Goal: Transaction & Acquisition: Purchase product/service

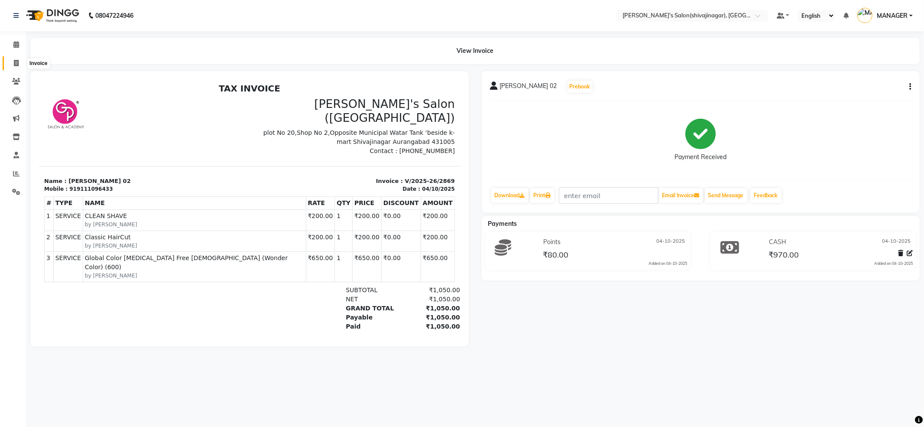
click at [16, 66] on icon at bounding box center [16, 63] width 5 height 7
select select "service"
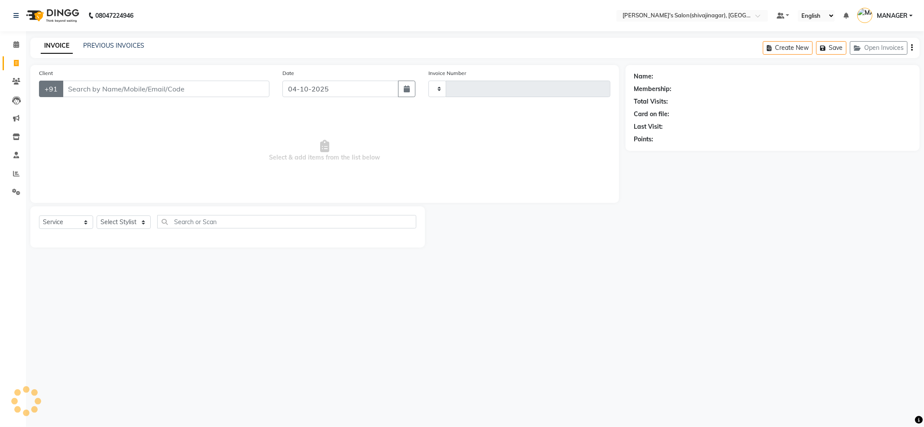
type input "2870"
select select "4174"
click at [80, 81] on input "Client" at bounding box center [165, 89] width 207 height 16
click at [80, 89] on input "Client" at bounding box center [165, 89] width 207 height 16
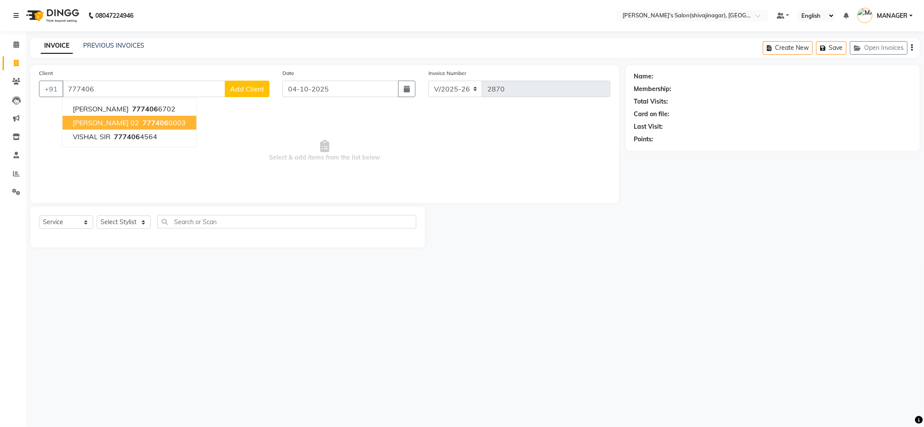
click at [99, 124] on span "[PERSON_NAME] 02" at bounding box center [106, 122] width 66 height 9
type input "7774060003"
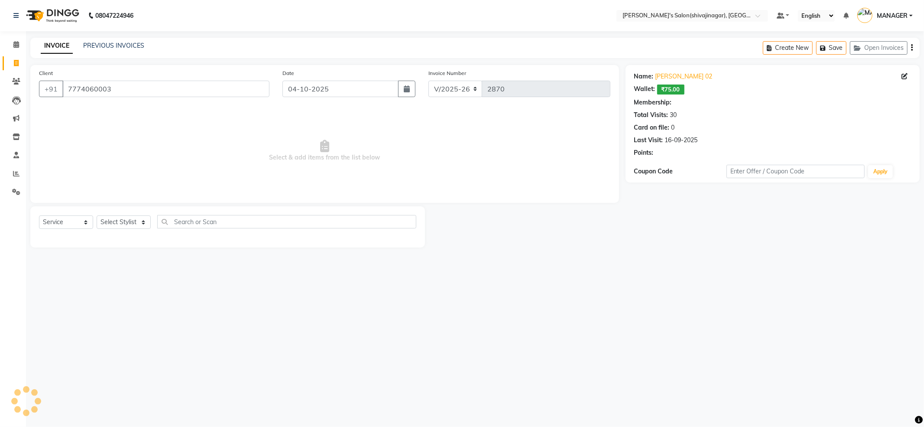
select select "1: Object"
drag, startPoint x: 139, startPoint y: 210, endPoint x: 139, endPoint y: 231, distance: 20.4
click at [139, 224] on div "Select Service Product Membership Package Voucher Prepaid Gift Card Select Styl…" at bounding box center [227, 226] width 395 height 41
click at [140, 228] on select "Select Stylist [PERSON_NAME] MANAGER MISS STAFF MONG'Z. [PERSON_NAME] [PERSON_N…" at bounding box center [124, 221] width 54 height 13
select select "82728"
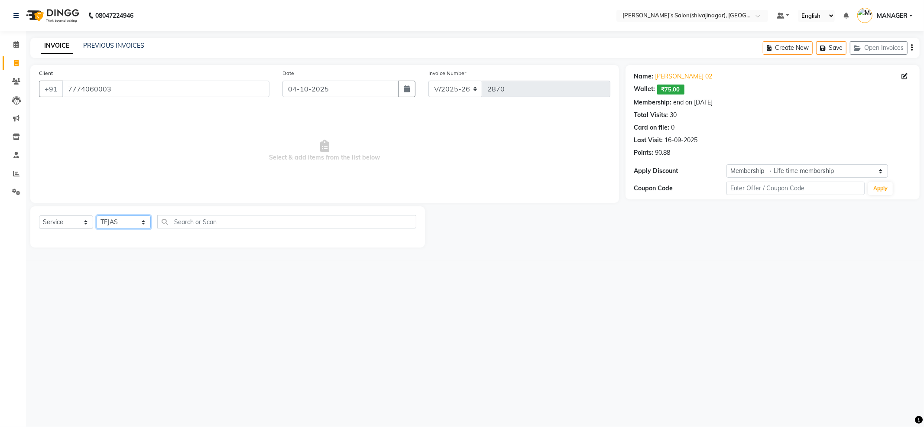
click at [97, 215] on select "Select Stylist [PERSON_NAME] MANAGER MISS STAFF MONG'Z. [PERSON_NAME] [PERSON_N…" at bounding box center [124, 221] width 54 height 13
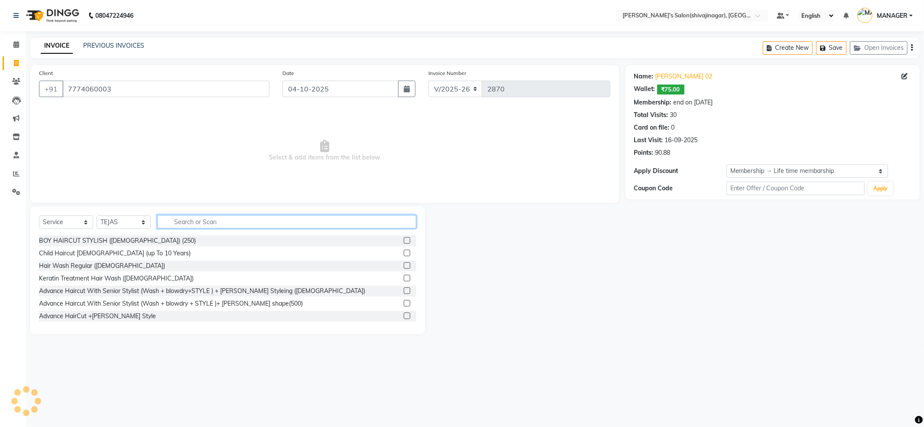
click at [176, 222] on input "text" at bounding box center [286, 221] width 259 height 13
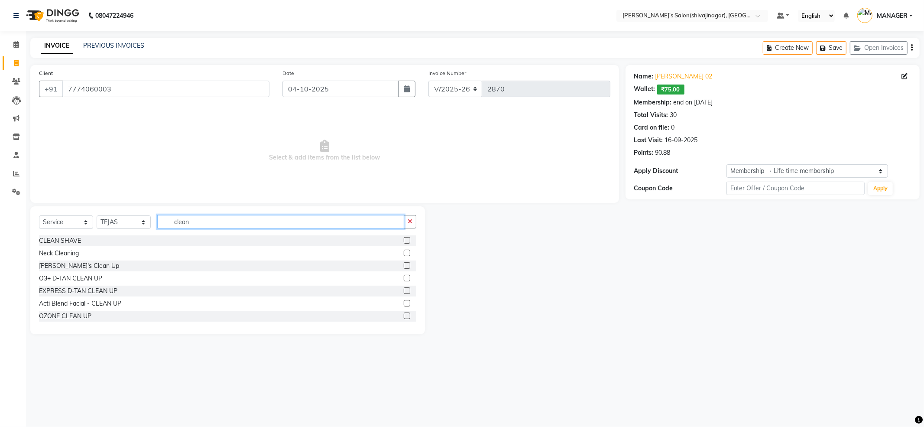
type input "clean"
click at [91, 240] on div "CLEAN SHAVE" at bounding box center [227, 240] width 377 height 11
click at [404, 241] on label at bounding box center [407, 240] width 7 height 7
click at [404, 241] on input "checkbox" at bounding box center [407, 241] width 6 height 6
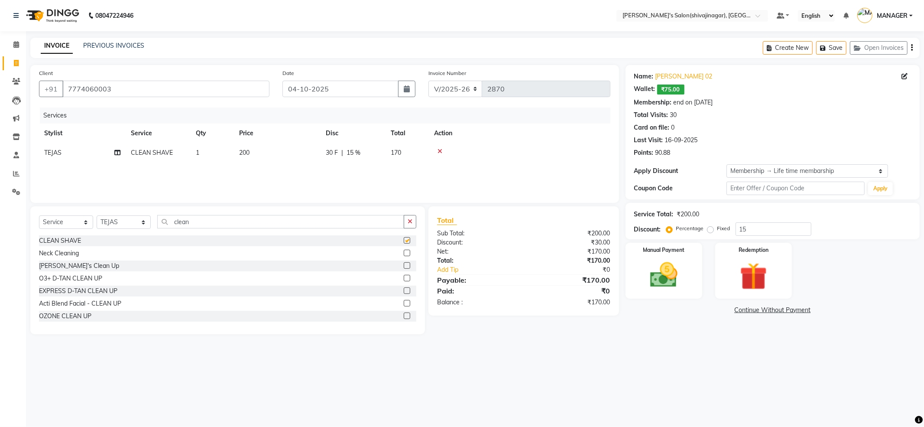
checkbox input "false"
click at [645, 263] on img at bounding box center [664, 275] width 46 height 33
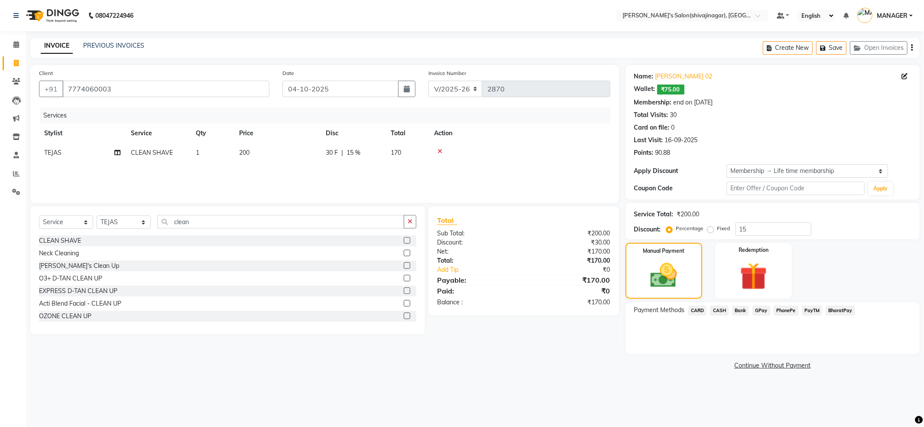
click at [400, 156] on td "170" at bounding box center [407, 153] width 43 height 20
select select "82728"
click at [400, 151] on span "|" at bounding box center [401, 155] width 2 height 9
drag, startPoint x: 457, startPoint y: 146, endPoint x: 477, endPoint y: 185, distance: 44.0
click at [457, 146] on td "170" at bounding box center [462, 159] width 43 height 33
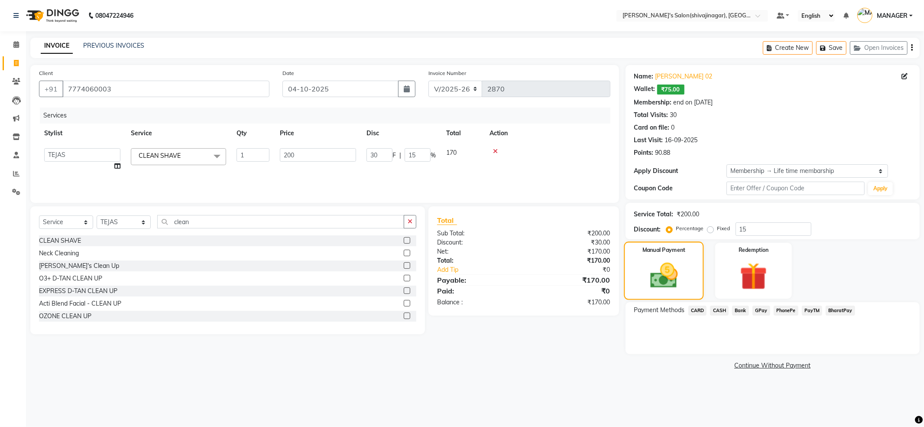
drag, startPoint x: 560, startPoint y: 342, endPoint x: 654, endPoint y: 286, distance: 109.4
click at [564, 341] on div "Client [PHONE_NUMBER] Date [DATE] Invoice Number V/2025 V/[PHONE_NUMBER] Servic…" at bounding box center [325, 218] width 602 height 307
click at [650, 280] on img at bounding box center [663, 276] width 45 height 32
click at [755, 268] on img at bounding box center [754, 277] width 46 height 36
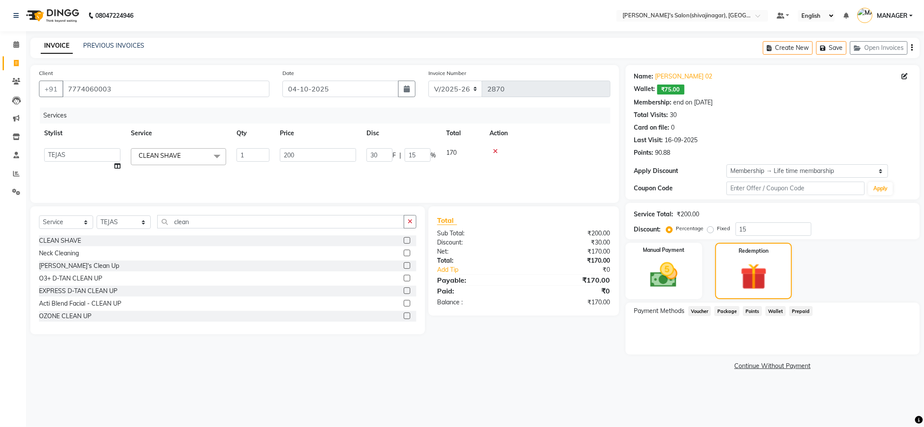
click at [751, 310] on span "Points" at bounding box center [752, 311] width 19 height 10
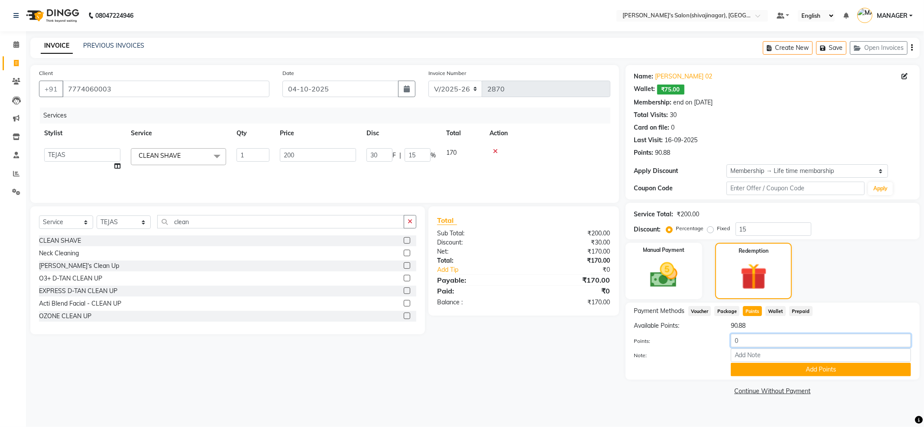
drag, startPoint x: 782, startPoint y: 341, endPoint x: 647, endPoint y: 385, distance: 141.8
click at [647, 385] on div "Name: [PERSON_NAME] 02 Wallet: ₹75.00 Membership: end on [DATE] Total Visits: 3…" at bounding box center [776, 231] width 301 height 332
type input "70"
click at [730, 368] on div "Add Points" at bounding box center [821, 369] width 193 height 13
click at [736, 370] on button "Add Points" at bounding box center [821, 369] width 180 height 13
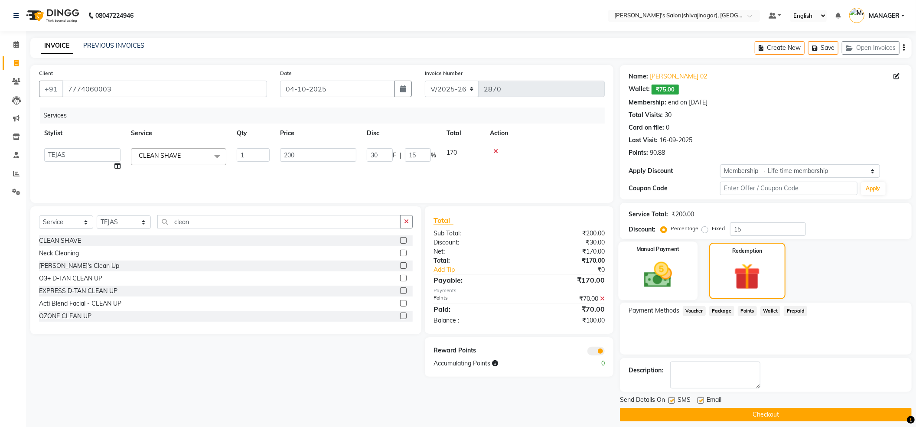
click at [658, 295] on div "Manual Payment" at bounding box center [657, 270] width 79 height 59
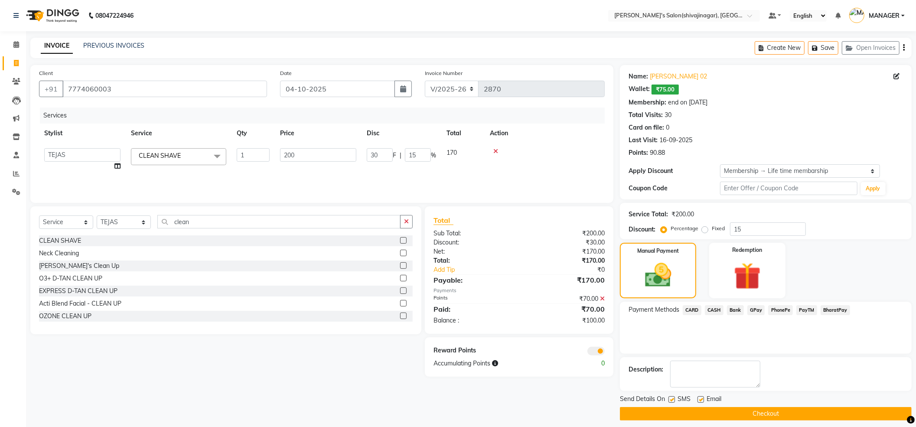
click at [720, 313] on span "CASH" at bounding box center [714, 310] width 19 height 10
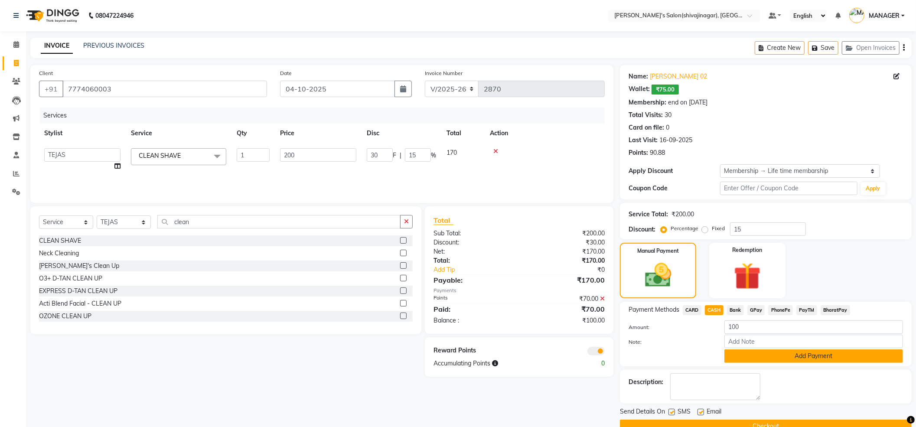
click at [750, 356] on button "Add Payment" at bounding box center [813, 355] width 179 height 13
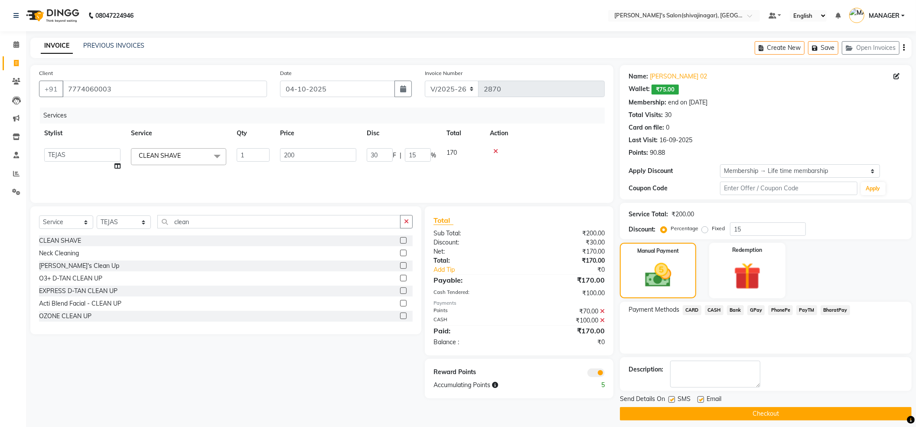
click at [729, 412] on button "Checkout" at bounding box center [766, 413] width 292 height 13
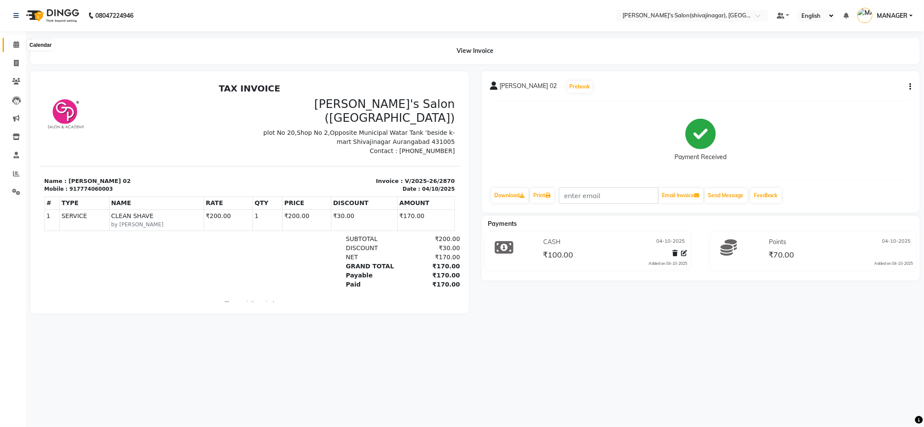
click at [18, 46] on icon at bounding box center [16, 44] width 6 height 7
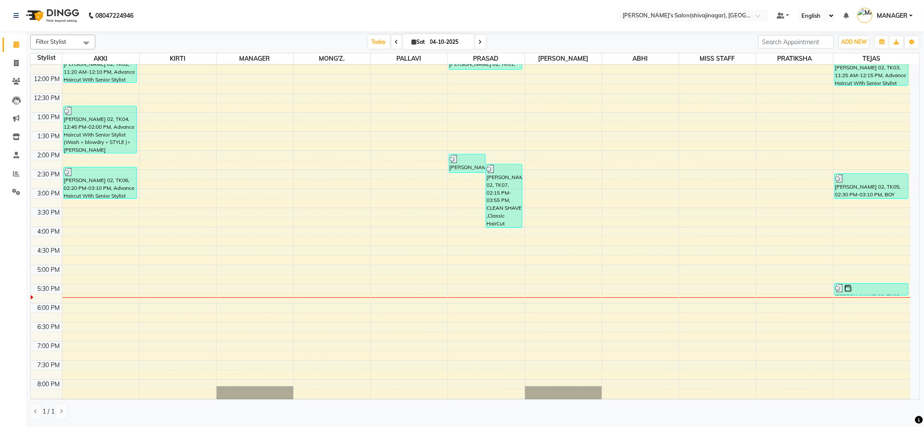
scroll to position [53, 0]
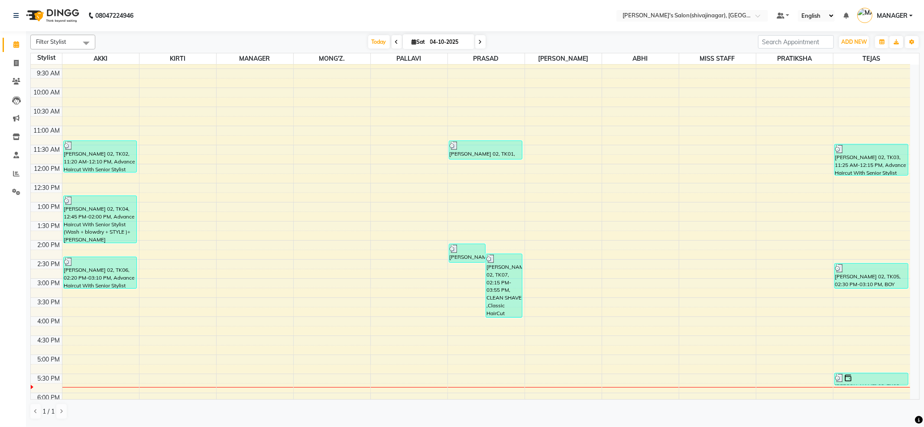
click at [392, 39] on span at bounding box center [397, 41] width 10 height 13
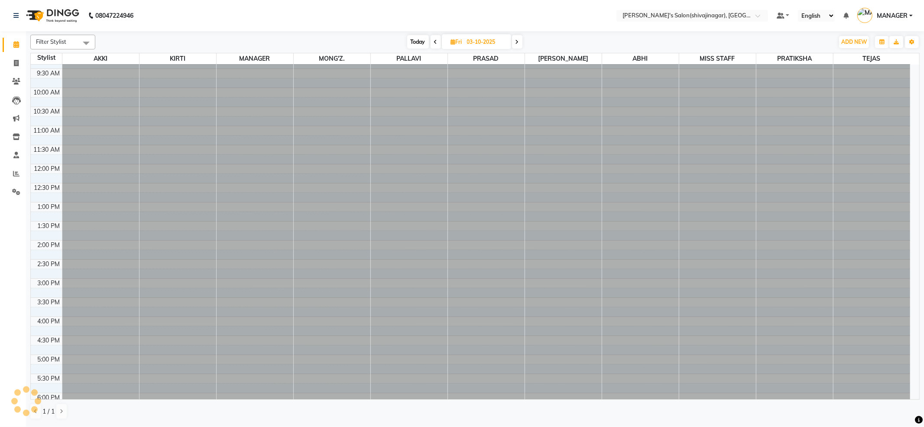
scroll to position [284, 0]
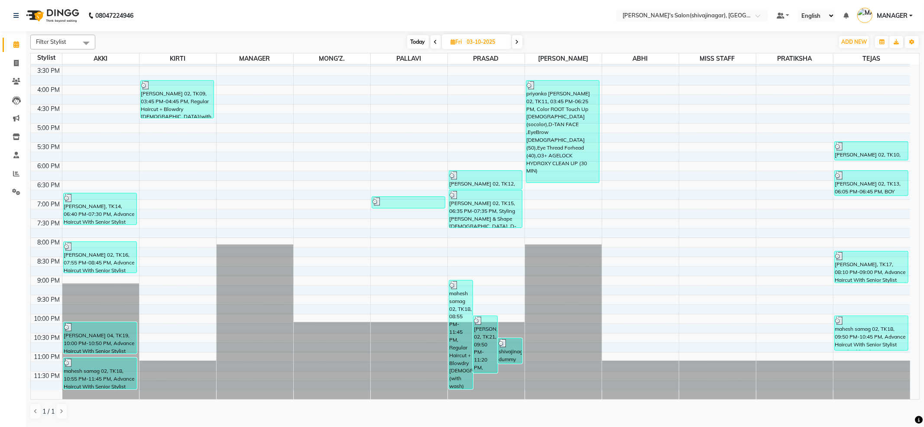
click at [434, 40] on icon at bounding box center [435, 41] width 3 height 5
type input "02-10-2025"
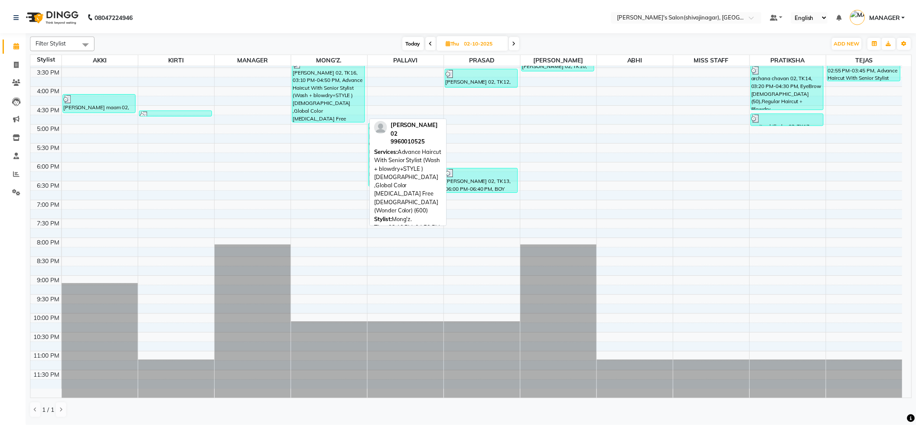
scroll to position [169, 0]
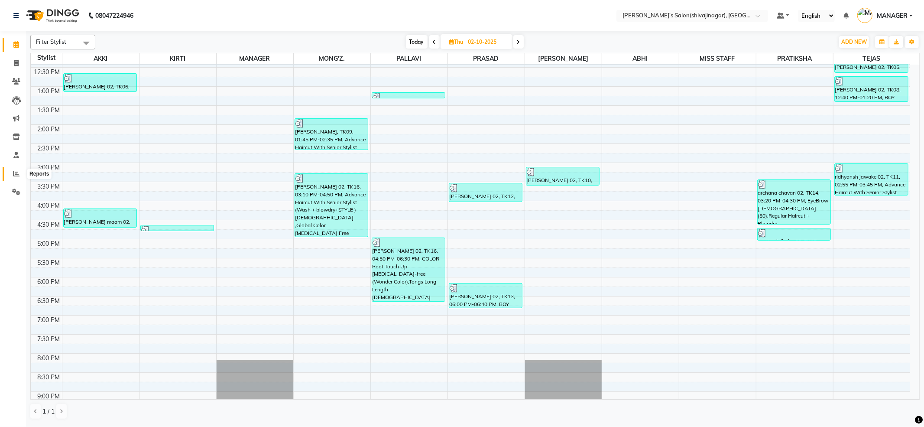
click at [18, 172] on icon at bounding box center [16, 173] width 7 height 7
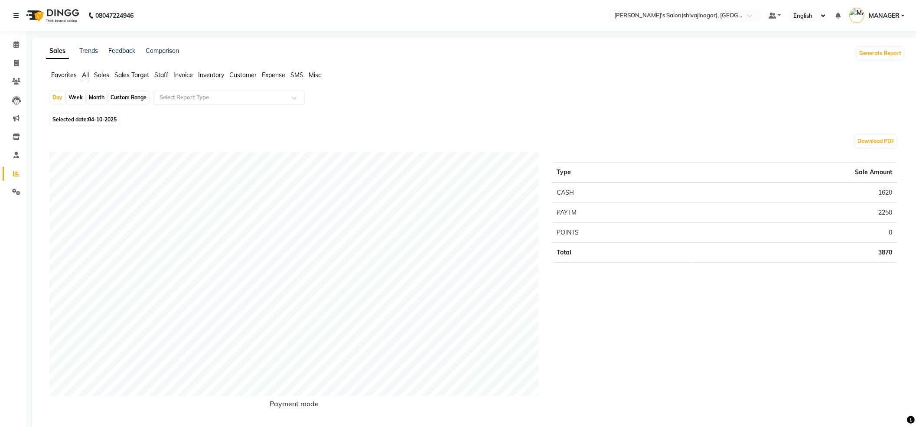
click at [98, 98] on div "Month" at bounding box center [97, 97] width 20 height 12
select select "10"
select select "2025"
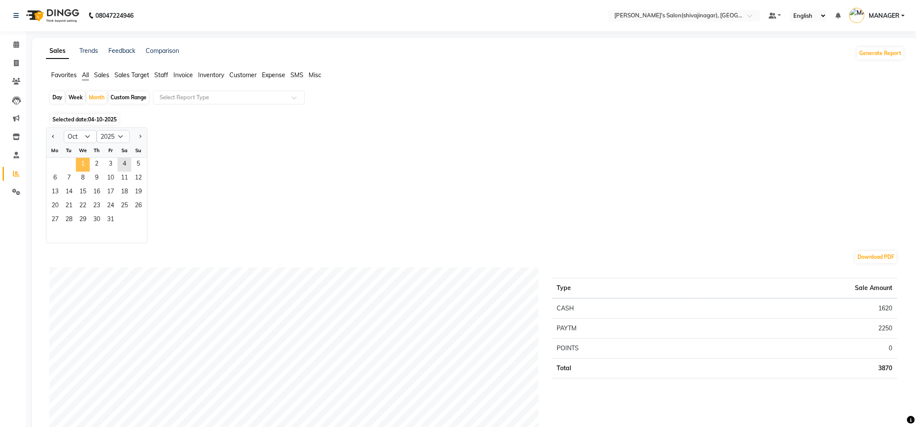
click at [87, 160] on span "1" at bounding box center [83, 165] width 14 height 14
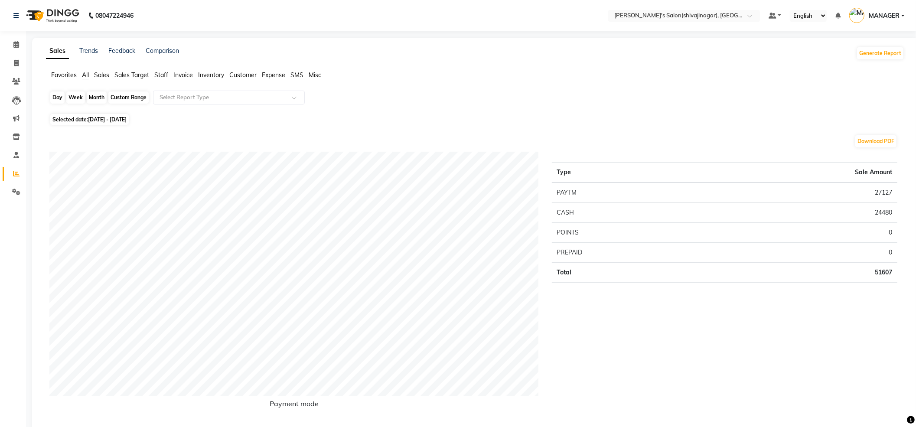
click at [98, 100] on div "Month" at bounding box center [97, 97] width 20 height 12
select select "10"
select select "2025"
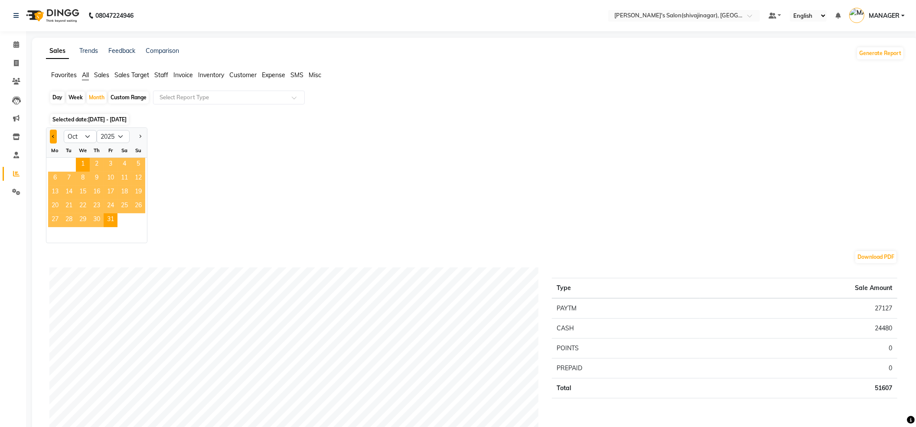
click at [52, 139] on button "Previous month" at bounding box center [53, 137] width 7 height 14
select select "9"
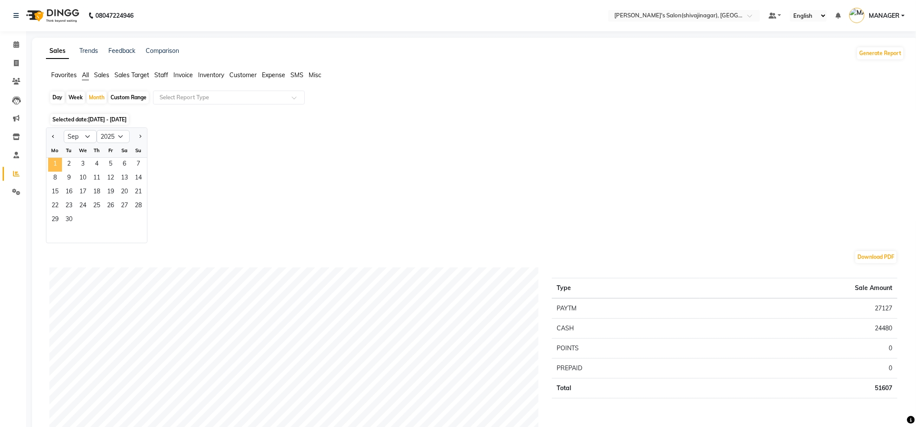
click at [55, 161] on span "1" at bounding box center [55, 165] width 14 height 14
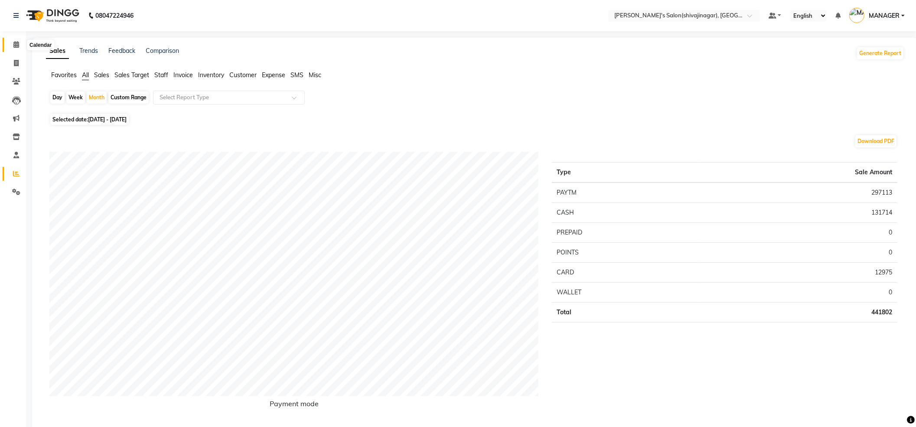
click at [13, 48] on icon at bounding box center [16, 44] width 6 height 7
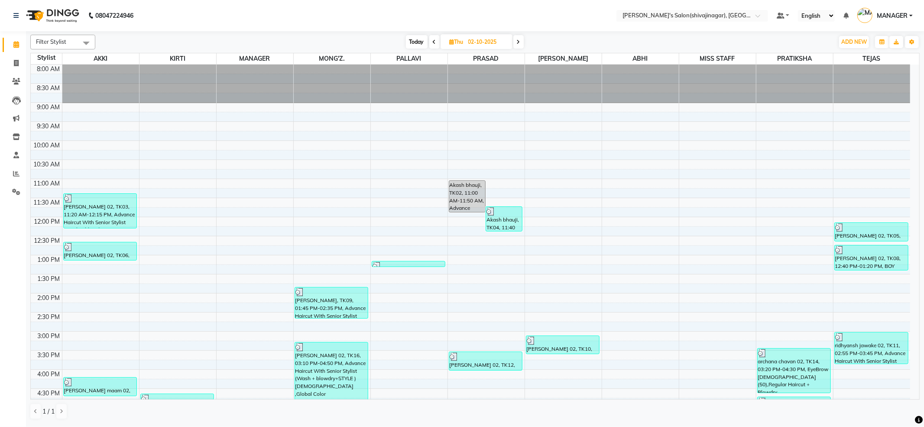
scroll to position [268, 0]
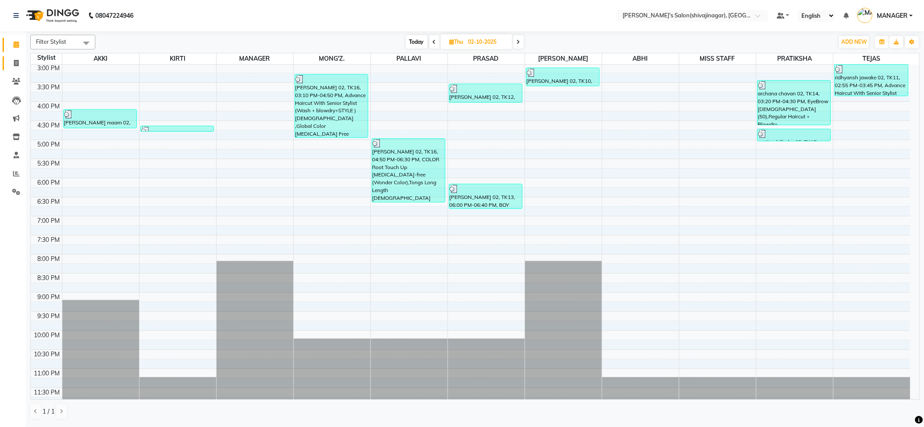
click at [7, 63] on link "Invoice" at bounding box center [13, 63] width 21 height 14
select select "service"
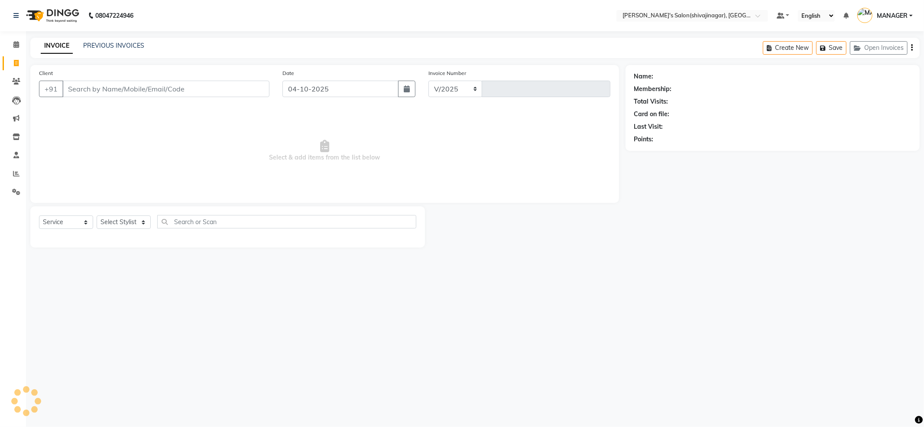
select select "4174"
type input "2871"
click at [132, 88] on input "Client" at bounding box center [165, 89] width 207 height 16
type input "8239889472"
click at [242, 93] on button "Add Client" at bounding box center [247, 89] width 45 height 16
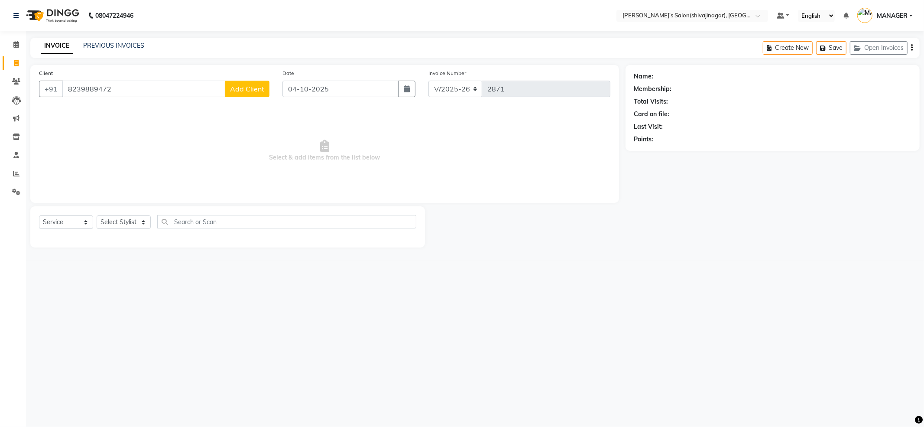
select select "22"
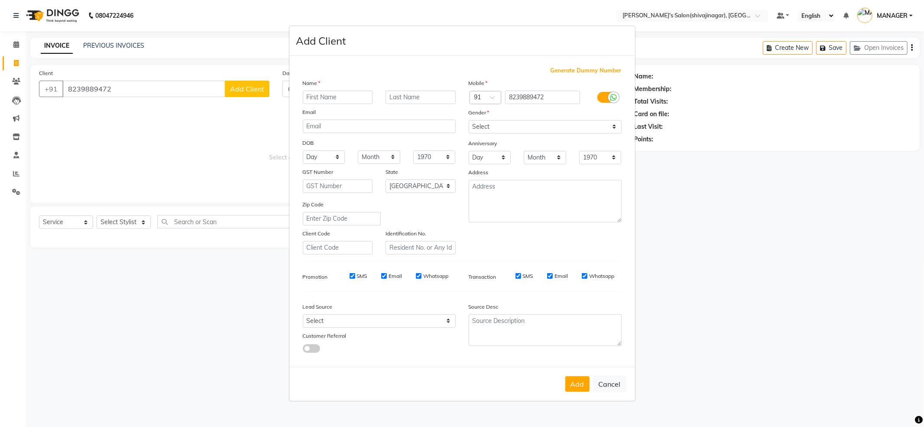
click at [349, 92] on input "text" at bounding box center [338, 97] width 70 height 13
type input "[PERSON_NAME] 02"
click at [498, 127] on select "Select [DEMOGRAPHIC_DATA] [DEMOGRAPHIC_DATA] Other Prefer Not To Say" at bounding box center [545, 126] width 153 height 13
select select "[DEMOGRAPHIC_DATA]"
click at [469, 120] on select "Select [DEMOGRAPHIC_DATA] [DEMOGRAPHIC_DATA] Other Prefer Not To Say" at bounding box center [545, 126] width 153 height 13
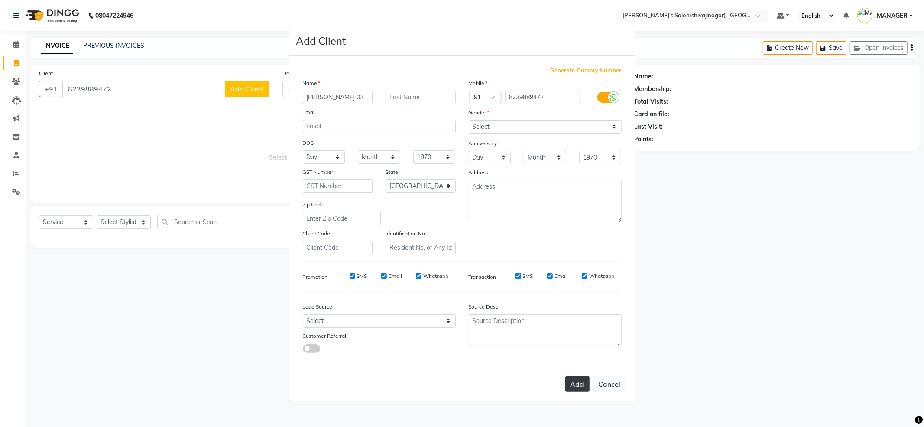
click at [587, 387] on button "Add" at bounding box center [578, 384] width 24 height 16
select select
select select "null"
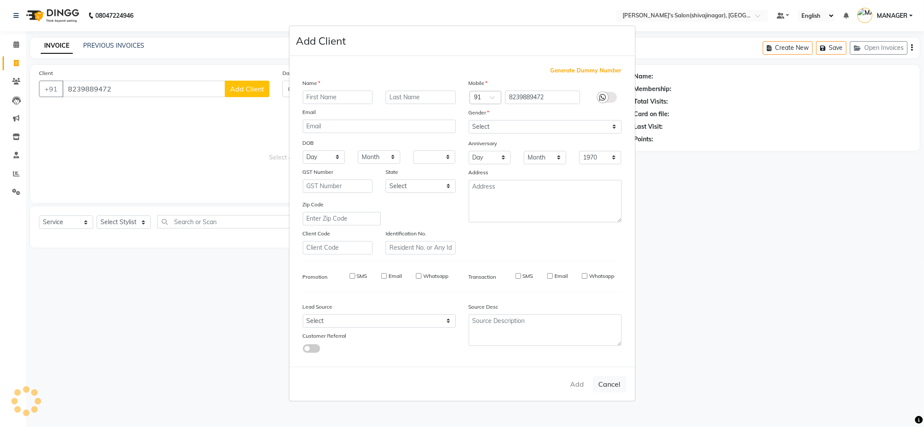
select select
checkbox input "false"
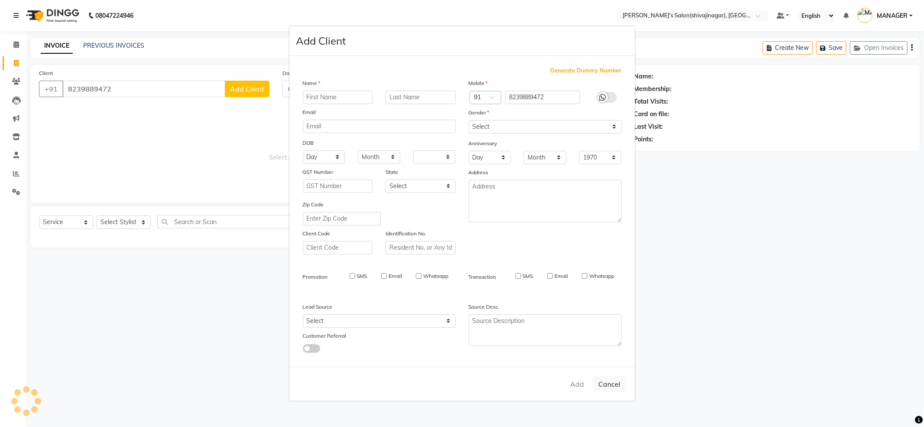
checkbox input "false"
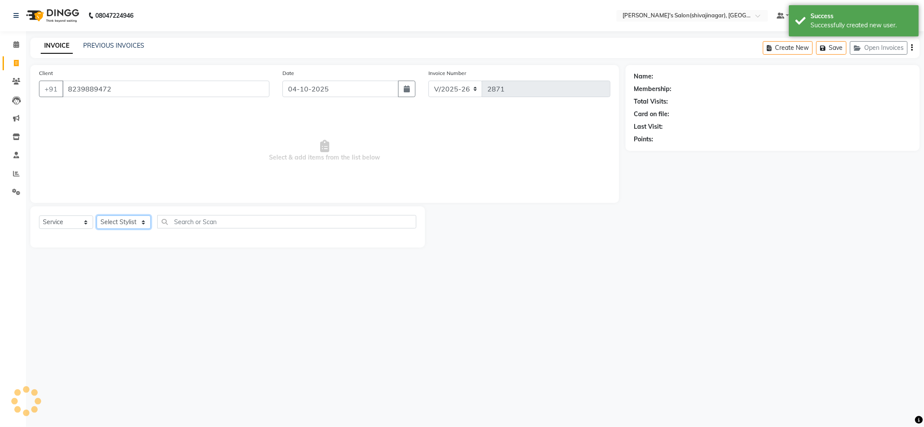
click at [129, 225] on select "Select Stylist [PERSON_NAME] MANAGER MISS STAFF MONG'Z. [PERSON_NAME] [PERSON_N…" at bounding box center [124, 221] width 54 height 13
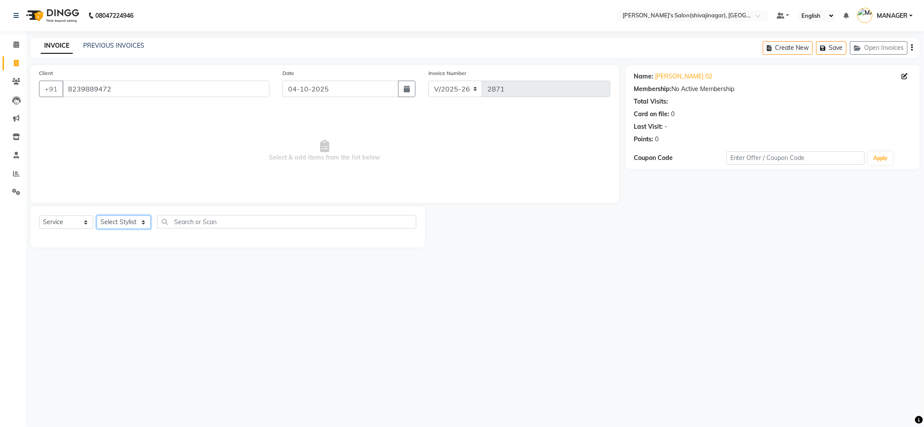
click at [111, 224] on select "Select Stylist [PERSON_NAME] MANAGER MISS STAFF MONG'Z. [PERSON_NAME] [PERSON_N…" at bounding box center [124, 221] width 54 height 13
select select "30676"
click at [97, 215] on select "Select Stylist [PERSON_NAME] MANAGER MISS STAFF MONG'Z. [PERSON_NAME] [PERSON_N…" at bounding box center [124, 221] width 54 height 13
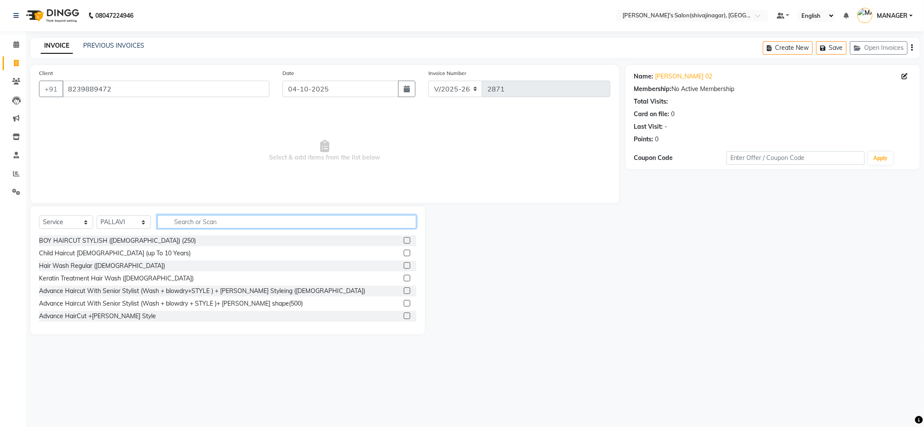
click at [220, 225] on input "text" at bounding box center [286, 221] width 259 height 13
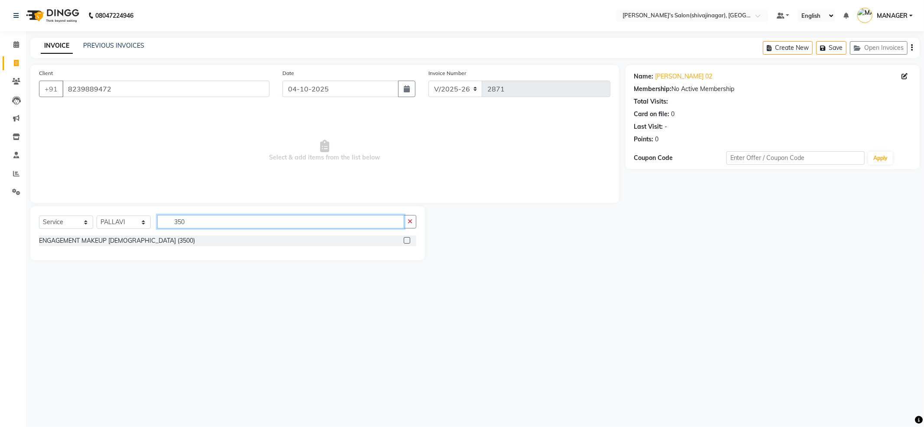
type input "350"
click at [144, 92] on input "8239889472" at bounding box center [165, 89] width 207 height 16
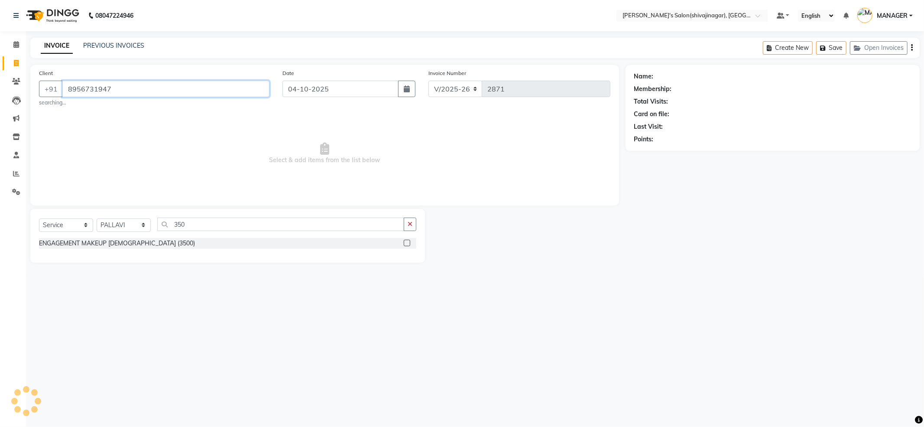
type input "8956731947"
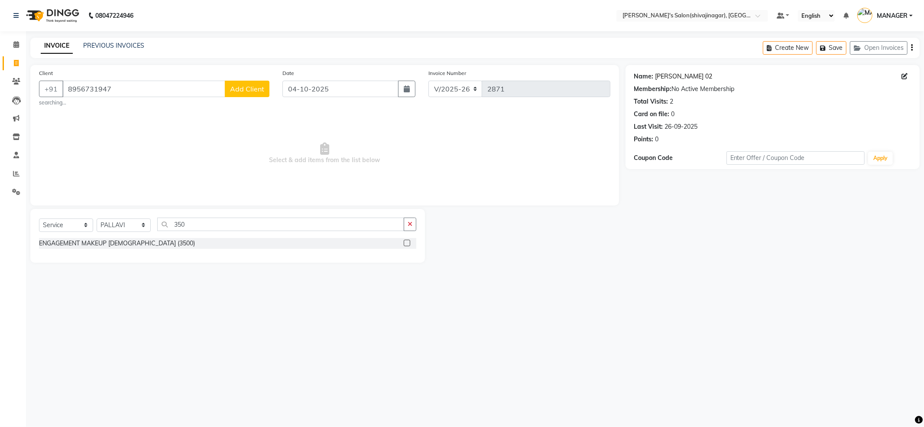
click at [686, 75] on link "[PERSON_NAME] 02" at bounding box center [684, 76] width 57 height 9
click at [214, 218] on input "350" at bounding box center [280, 224] width 247 height 13
click at [207, 226] on input "350" at bounding box center [280, 224] width 247 height 13
type input "3"
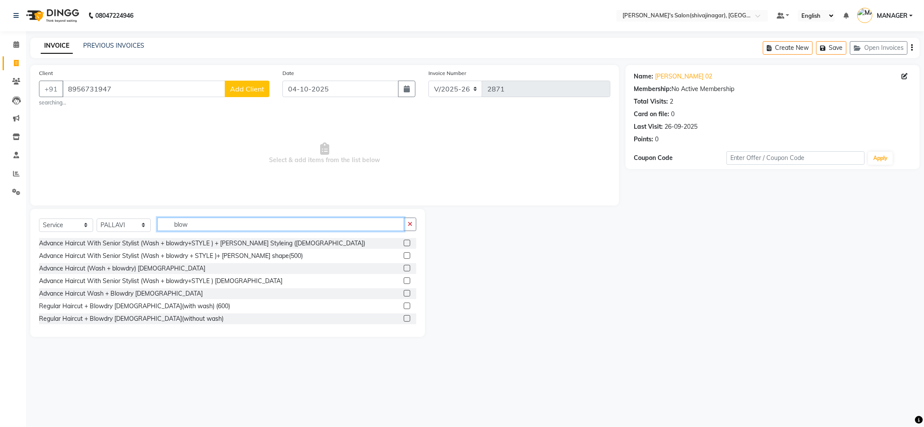
click at [214, 228] on input "blow" at bounding box center [280, 224] width 247 height 13
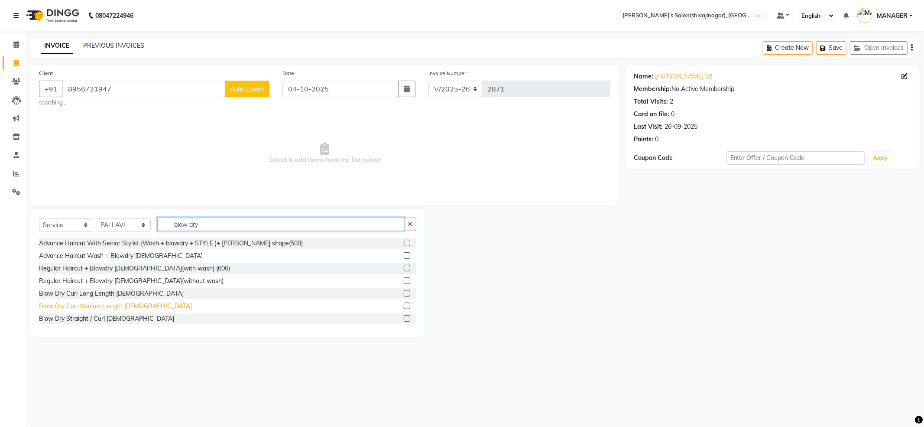
type input "blow dry"
click at [117, 306] on div "Blow Dry Curl Medium Length [DEMOGRAPHIC_DATA]" at bounding box center [115, 306] width 153 height 9
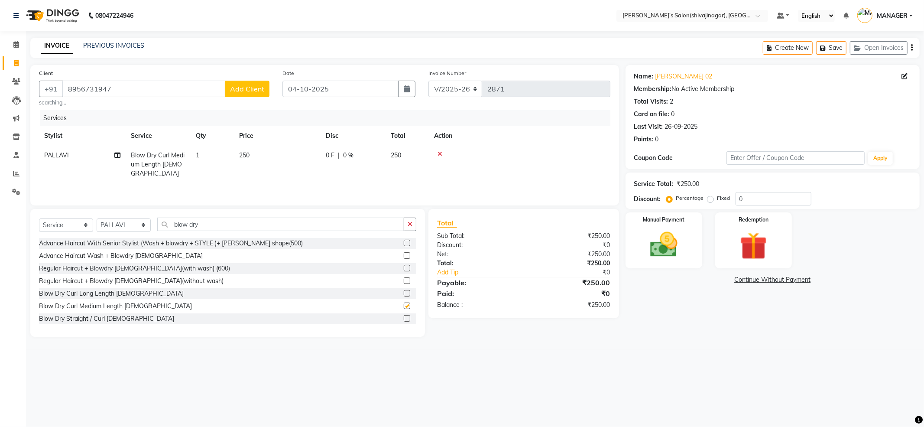
checkbox input "false"
drag, startPoint x: 634, startPoint y: 230, endPoint x: 673, endPoint y: 245, distance: 42.3
click at [634, 230] on div "Manual Payment" at bounding box center [664, 240] width 80 height 58
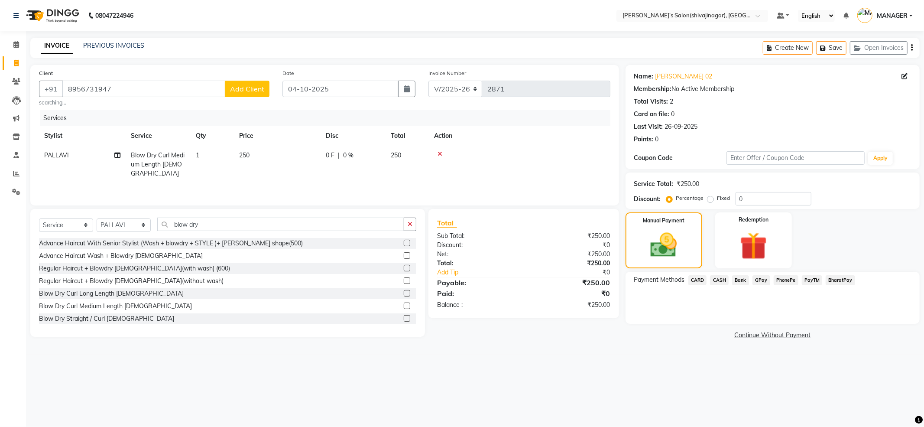
drag, startPoint x: 715, startPoint y: 276, endPoint x: 720, endPoint y: 280, distance: 6.0
click at [715, 277] on span "CASH" at bounding box center [719, 280] width 19 height 10
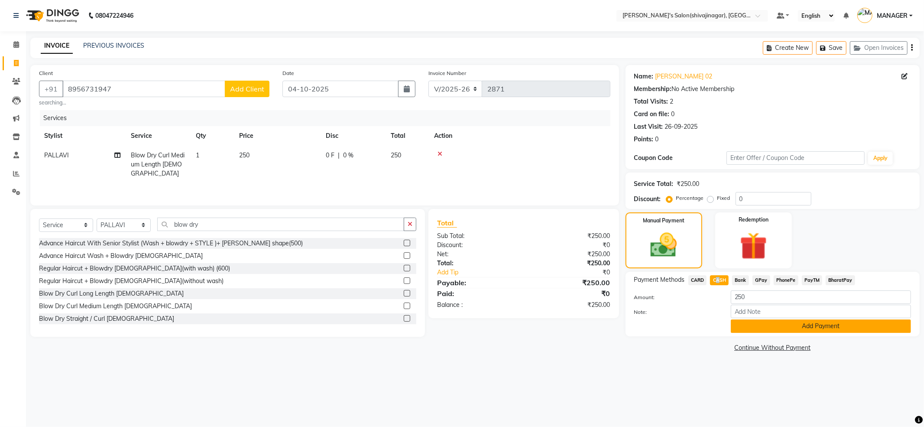
click at [767, 325] on button "Add Payment" at bounding box center [821, 325] width 180 height 13
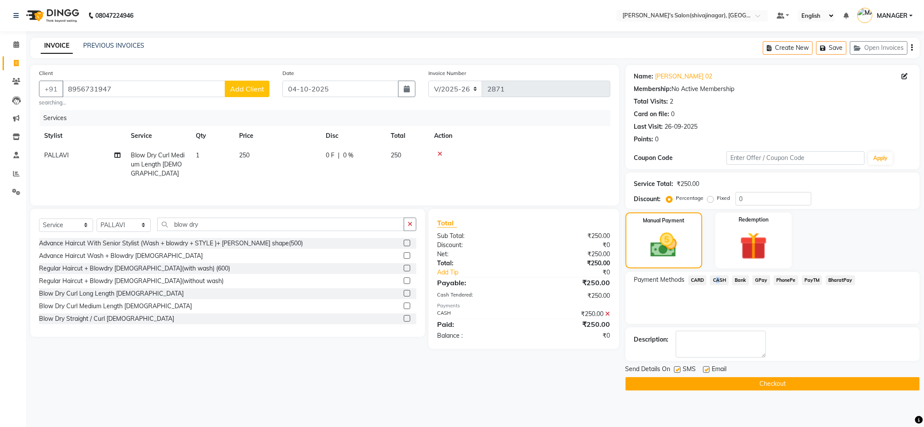
click at [756, 382] on button "Checkout" at bounding box center [773, 383] width 294 height 13
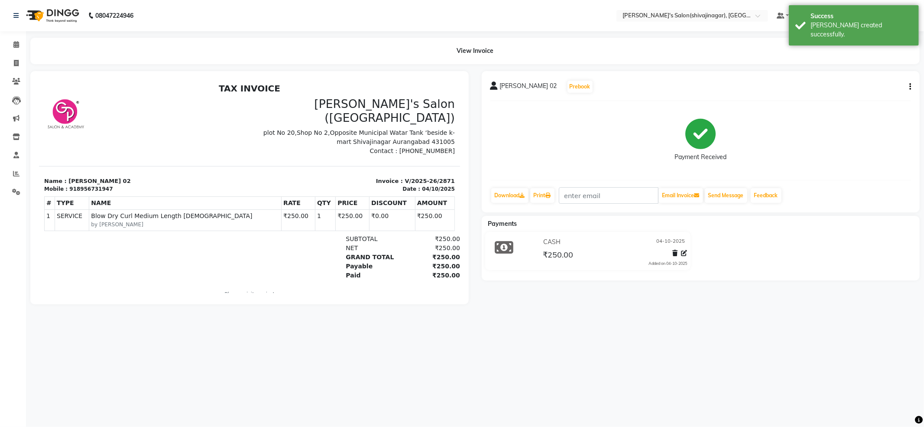
click at [72, 185] on div "918956731947" at bounding box center [90, 189] width 43 height 8
copy div "918956731947"
click at [21, 44] on span at bounding box center [16, 45] width 15 height 10
click at [14, 62] on icon at bounding box center [16, 63] width 5 height 7
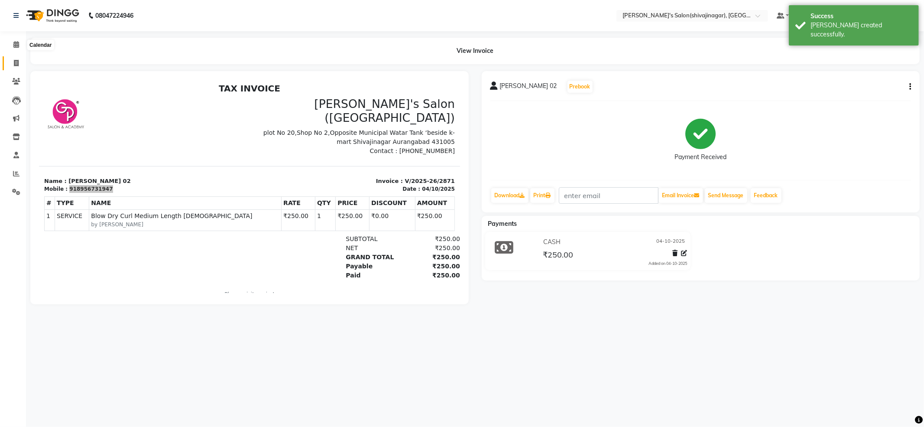
select select "service"
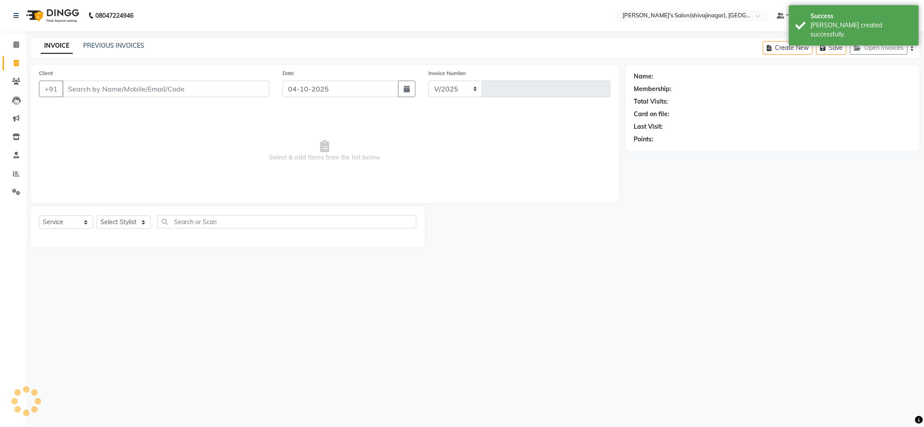
select select "4174"
type input "2872"
click at [156, 93] on input "Client" at bounding box center [165, 89] width 207 height 16
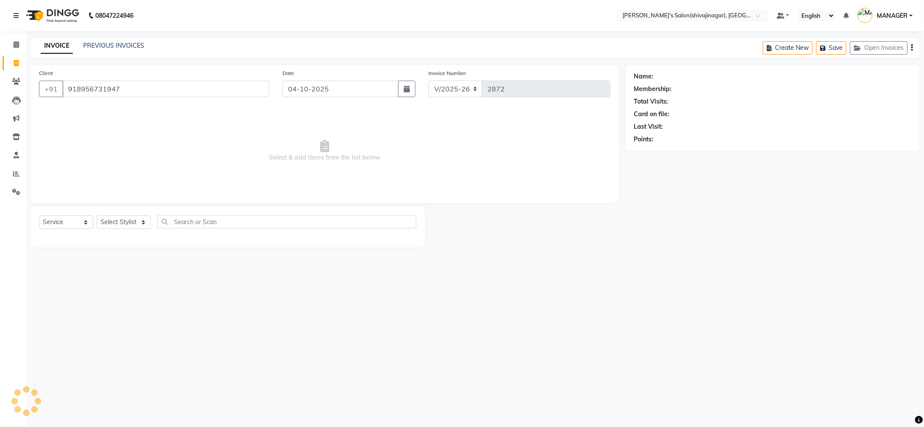
type input "918956731947"
click at [683, 80] on link "[PERSON_NAME] 02" at bounding box center [684, 76] width 57 height 9
click at [100, 47] on link "PREVIOUS INVOICES" at bounding box center [113, 46] width 61 height 8
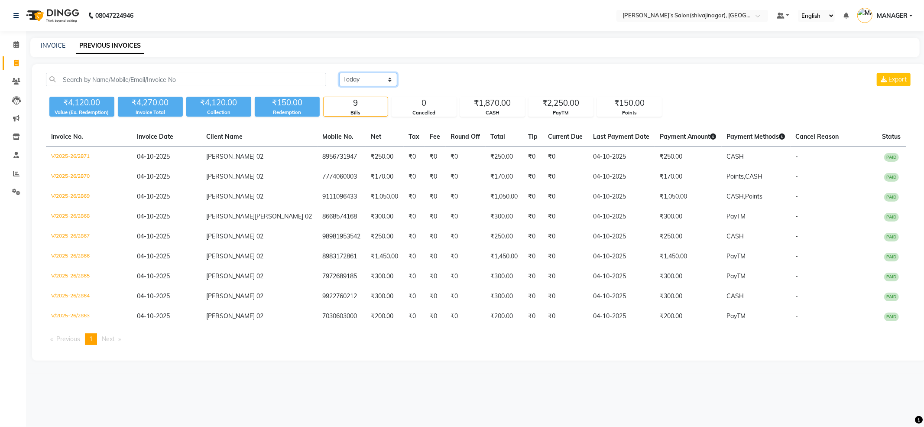
click at [364, 77] on select "[DATE] [DATE] Custom Range" at bounding box center [368, 79] width 58 height 13
click at [387, 21] on nav "08047224946 Select Location × [PERSON_NAME]'s Salon(shivajinagar), Shivaji Naga…" at bounding box center [462, 15] width 924 height 31
click at [895, 13] on span "MANAGER" at bounding box center [892, 15] width 31 height 9
click at [873, 58] on link "Sign out" at bounding box center [868, 61] width 79 height 13
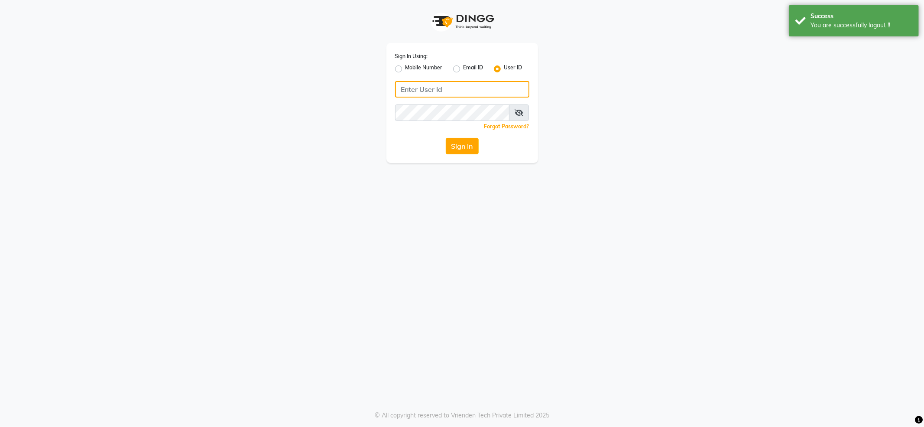
type input "7888029666"
click at [427, 61] on div "Sign In Using: Mobile Number Email ID User ID" at bounding box center [462, 63] width 134 height 23
click at [425, 66] on label "Mobile Number" at bounding box center [424, 69] width 37 height 10
click at [411, 66] on input "Mobile Number" at bounding box center [409, 67] width 6 height 6
radio input "true"
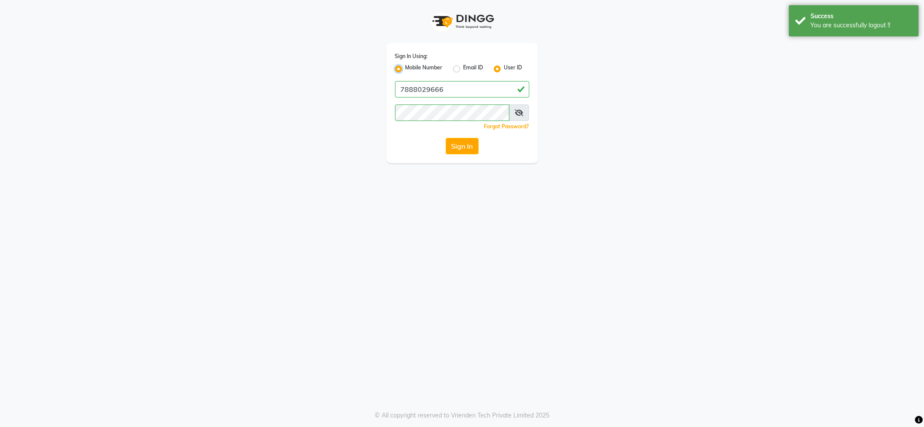
radio input "false"
click at [458, 87] on input "Username" at bounding box center [476, 89] width 105 height 16
type input "7888039666"
click at [448, 147] on button "Sign In" at bounding box center [462, 146] width 33 height 16
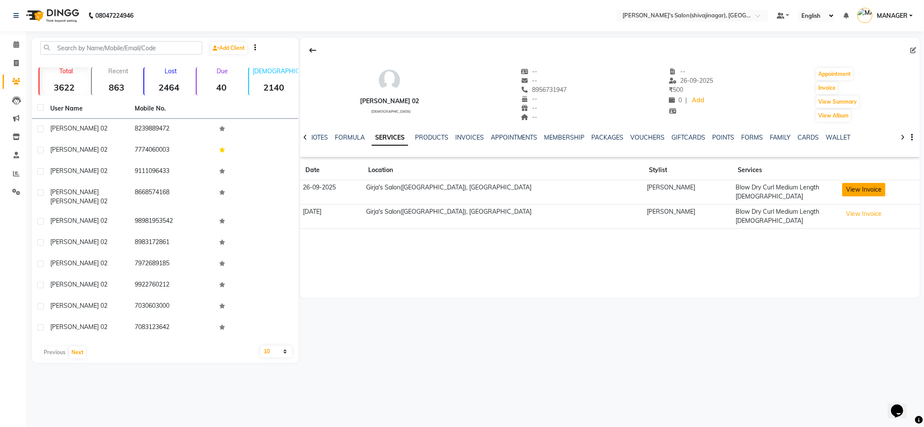
click at [842, 185] on button "View Invoice" at bounding box center [863, 189] width 43 height 13
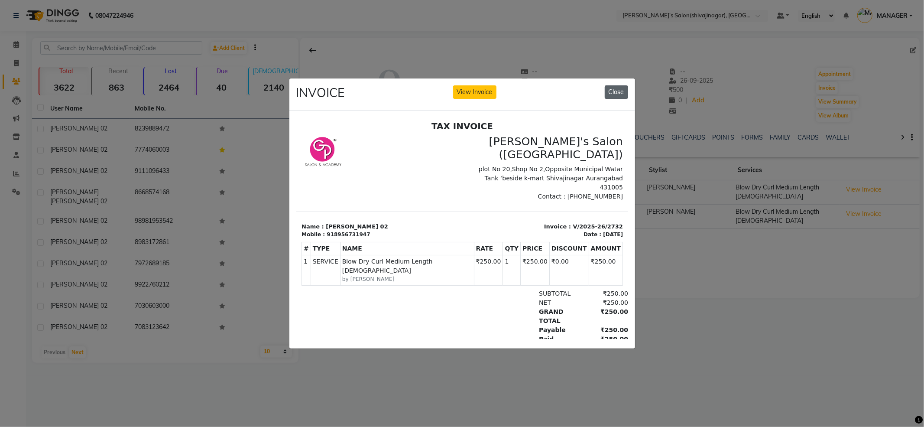
drag, startPoint x: 620, startPoint y: 93, endPoint x: 313, endPoint y: 20, distance: 315.2
click at [620, 93] on button "Close" at bounding box center [616, 91] width 23 height 13
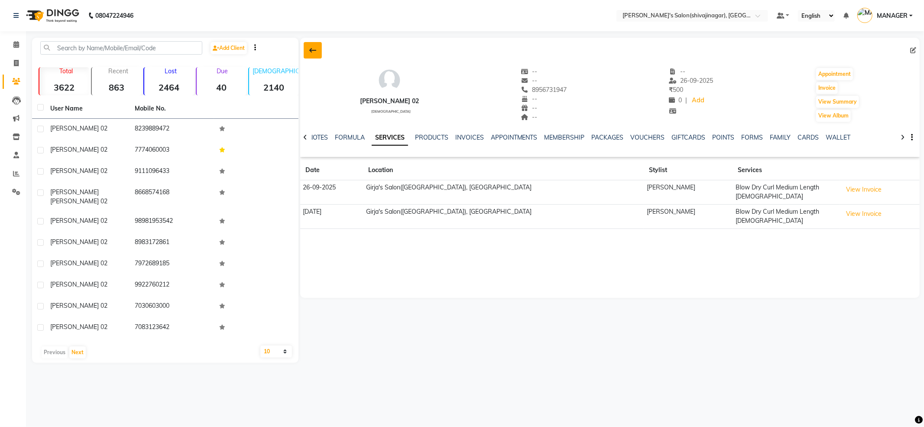
click at [319, 49] on button at bounding box center [313, 50] width 18 height 16
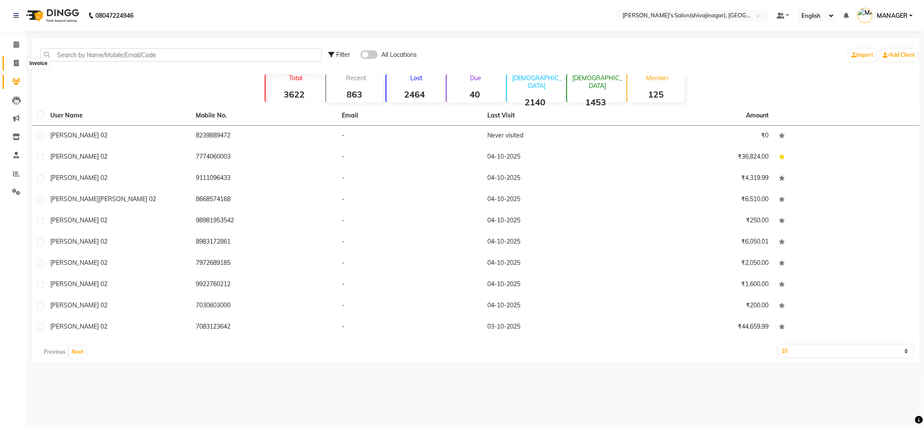
click at [12, 62] on span at bounding box center [16, 64] width 15 height 10
select select "service"
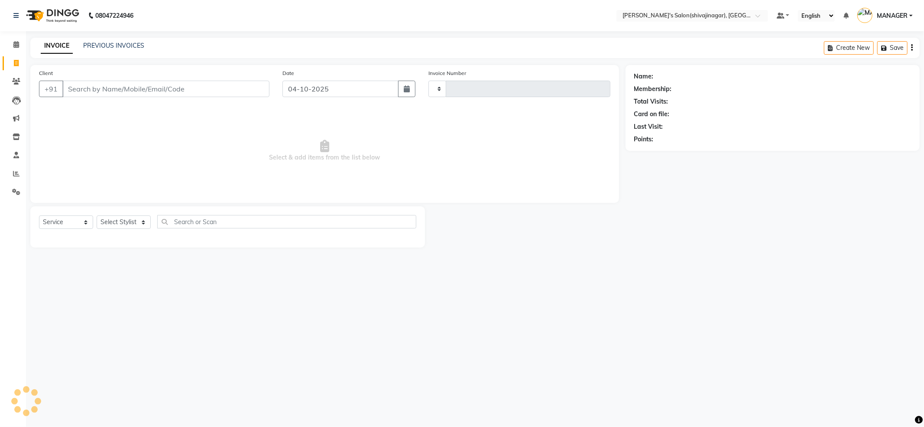
type input "2872"
select select "4174"
click at [125, 47] on link "PREVIOUS INVOICES" at bounding box center [113, 46] width 61 height 8
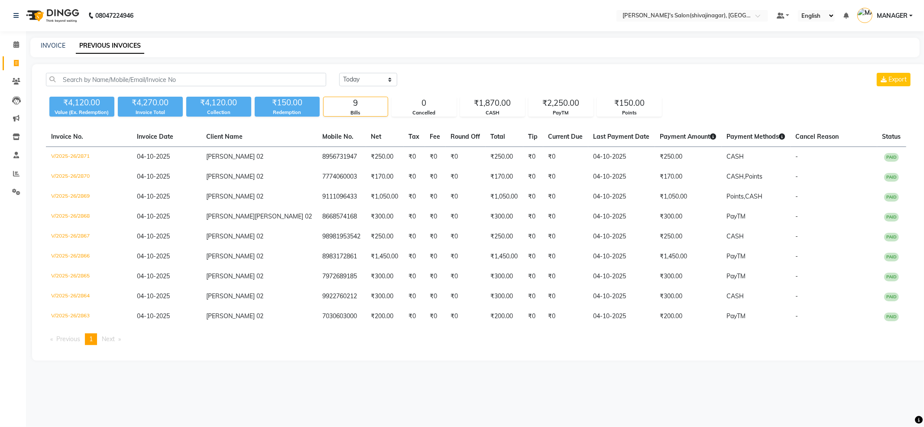
click at [458, 44] on div "INVOICE PREVIOUS INVOICES" at bounding box center [469, 45] width 879 height 9
click at [439, 18] on nav "08047224946 Select Location × [PERSON_NAME]'s Salon(shivajinagar), Shivaji Naga…" at bounding box center [462, 15] width 924 height 31
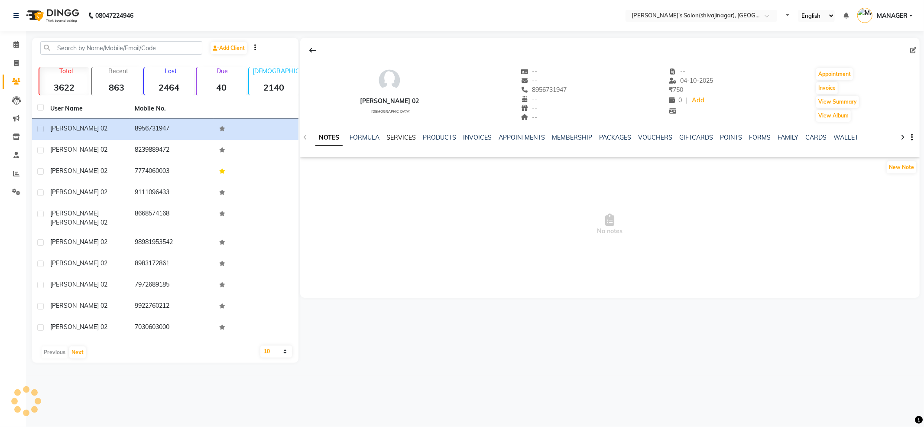
click at [406, 134] on link "SERVICES" at bounding box center [401, 137] width 29 height 8
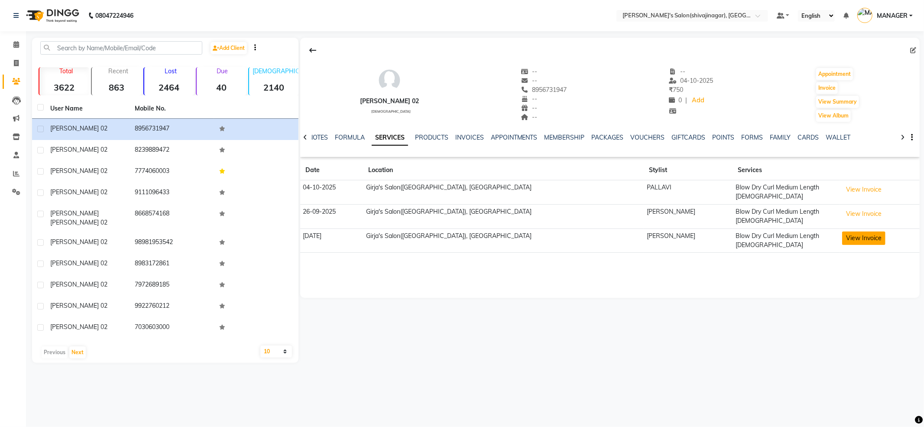
click at [842, 233] on button "View Invoice" at bounding box center [863, 237] width 43 height 13
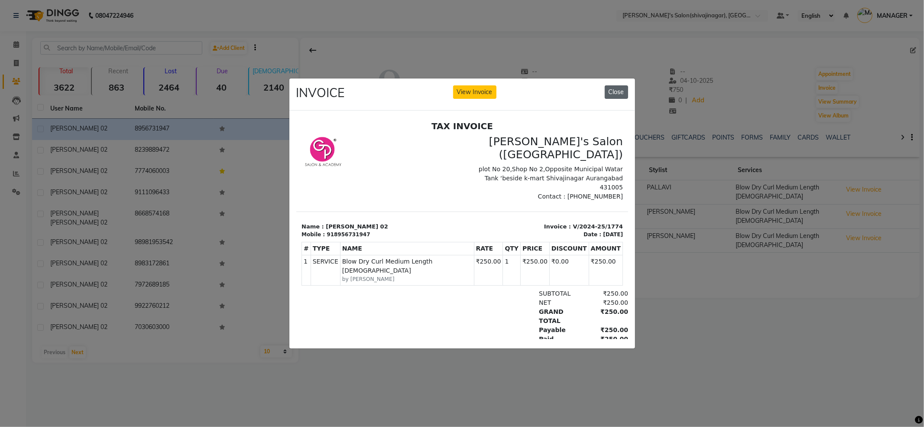
click at [617, 85] on button "Close" at bounding box center [616, 91] width 23 height 13
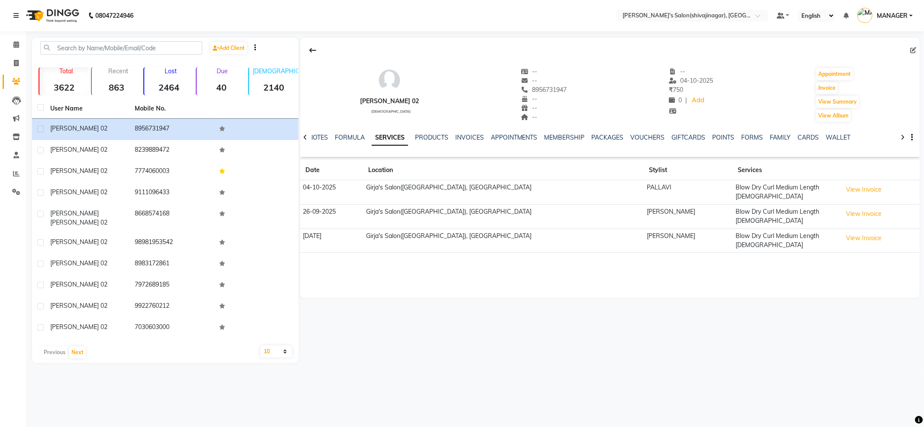
click at [842, 231] on button "View Invoice" at bounding box center [863, 237] width 43 height 13
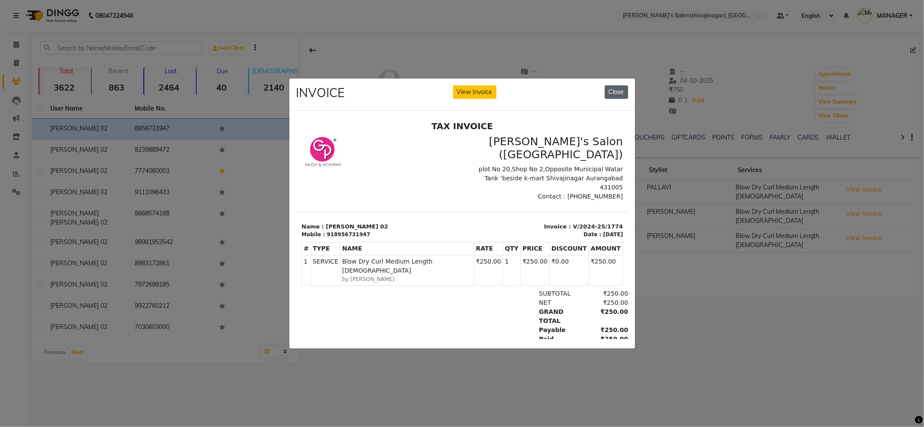
click at [608, 87] on button "Close" at bounding box center [616, 91] width 23 height 13
